Goal: Transaction & Acquisition: Obtain resource

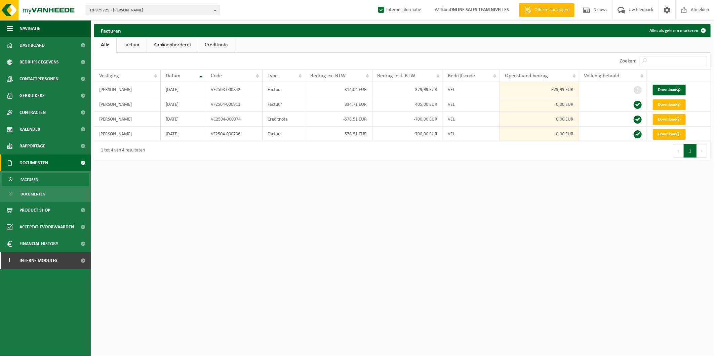
click at [143, 8] on span "10-979729 - MCLACHLAN HUGH - GENVAL" at bounding box center [150, 10] width 122 height 10
click at [251, 266] on html "10-979729 - MCLACHLAN HUGH - GENVAL 10-979729 - MCLACHLAN HUGH - GENVAL Interne…" at bounding box center [357, 178] width 714 height 356
click at [189, 240] on html "10-979729 - MCLACHLAN HUGH - GENVAL 10-979729 - MCLACHLAN HUGH - GENVAL Interne…" at bounding box center [357, 178] width 714 height 356
click at [144, 21] on input "text" at bounding box center [152, 21] width 131 height 8
click at [149, 20] on input "text" at bounding box center [152, 21] width 131 height 8
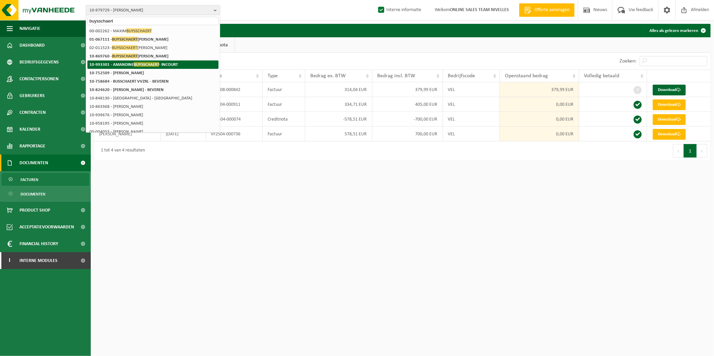
type input "buysschaert"
click at [170, 63] on strong "10-993301 - AMANDINE BUYSSCHAERT - INCOURT" at bounding box center [133, 64] width 88 height 5
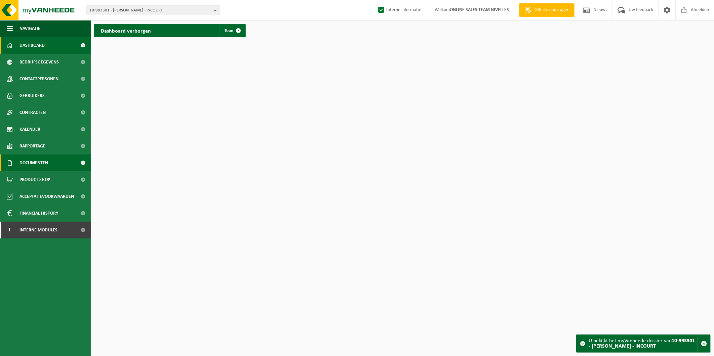
click at [50, 164] on link "Documenten" at bounding box center [45, 163] width 91 height 17
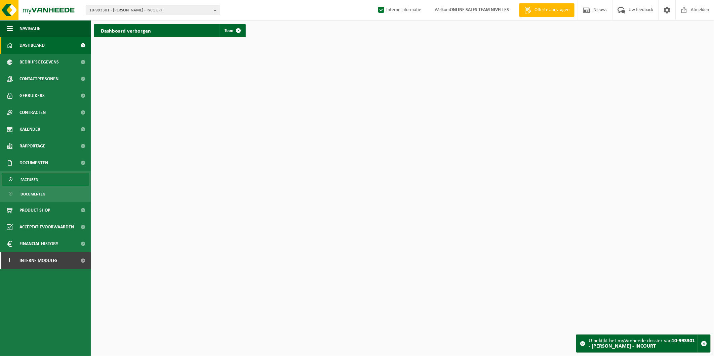
click at [51, 184] on link "Facturen" at bounding box center [45, 179] width 87 height 13
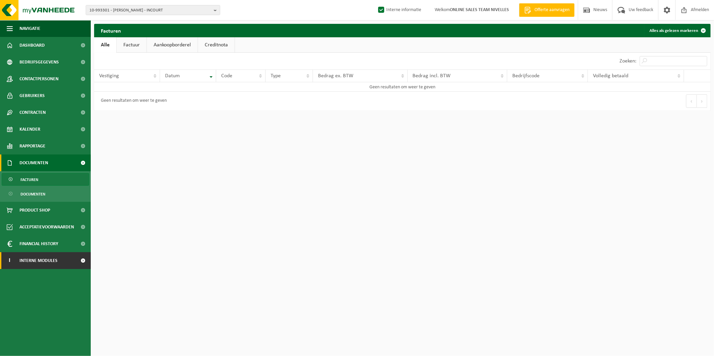
click at [60, 264] on link "I Interne modules" at bounding box center [45, 260] width 91 height 17
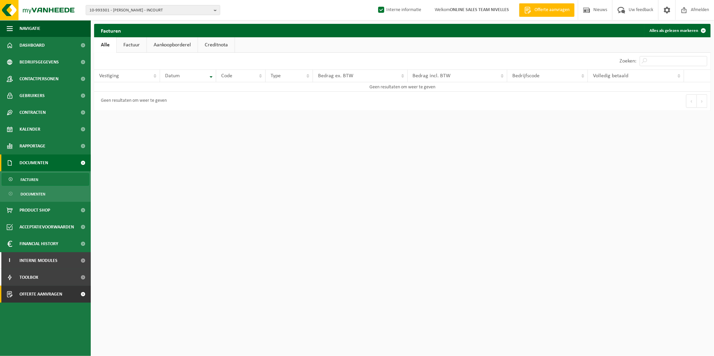
click at [70, 289] on link "Offerte aanvragen" at bounding box center [45, 294] width 91 height 17
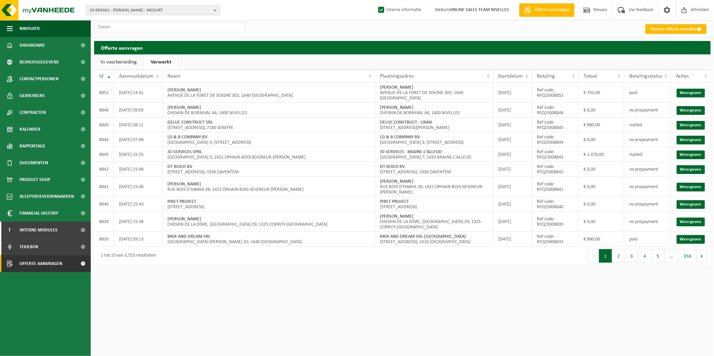
click at [163, 12] on span "10-993301 - AMANDINE BUYSSCHAERT - INCOURT" at bounding box center [150, 10] width 122 height 10
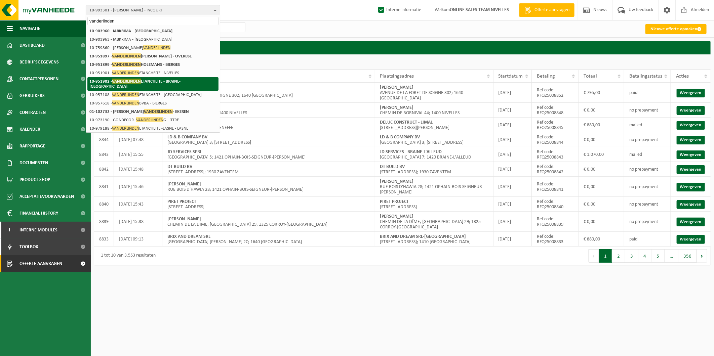
type input "vanderlinden"
click at [153, 79] on strong "10-951902 - VANDERLINDEN ETANCHEITE - BRAINE-LE-CHÂTEAU" at bounding box center [134, 84] width 91 height 10
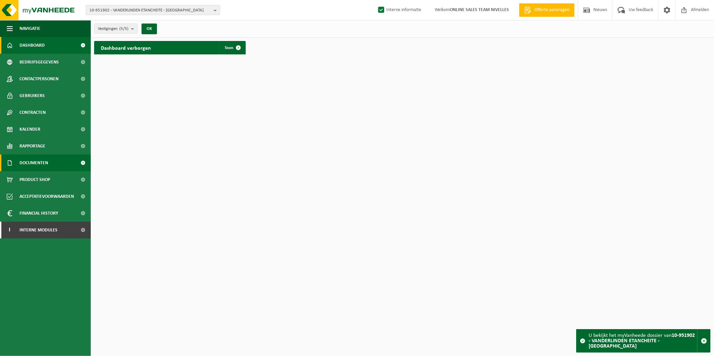
click at [73, 163] on link "Documenten" at bounding box center [45, 163] width 91 height 17
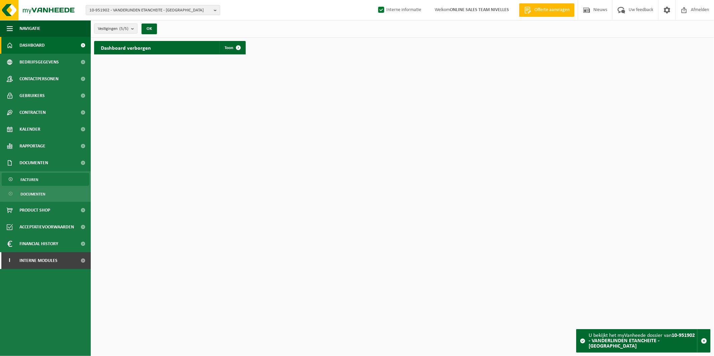
click at [53, 182] on link "Facturen" at bounding box center [45, 179] width 87 height 13
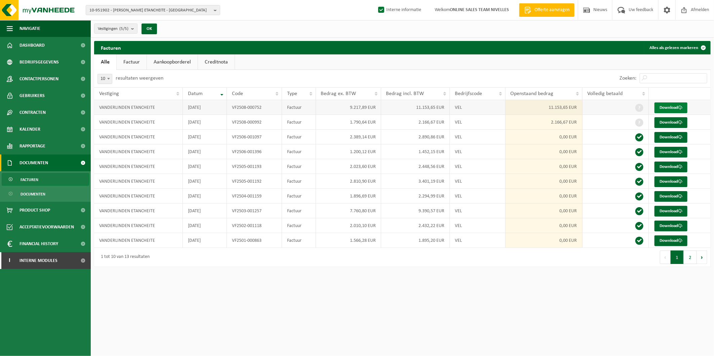
click at [673, 106] on link "Download" at bounding box center [670, 108] width 33 height 11
click at [42, 79] on span "Contactpersonen" at bounding box center [38, 79] width 39 height 17
